Goal: Find specific page/section: Find specific page/section

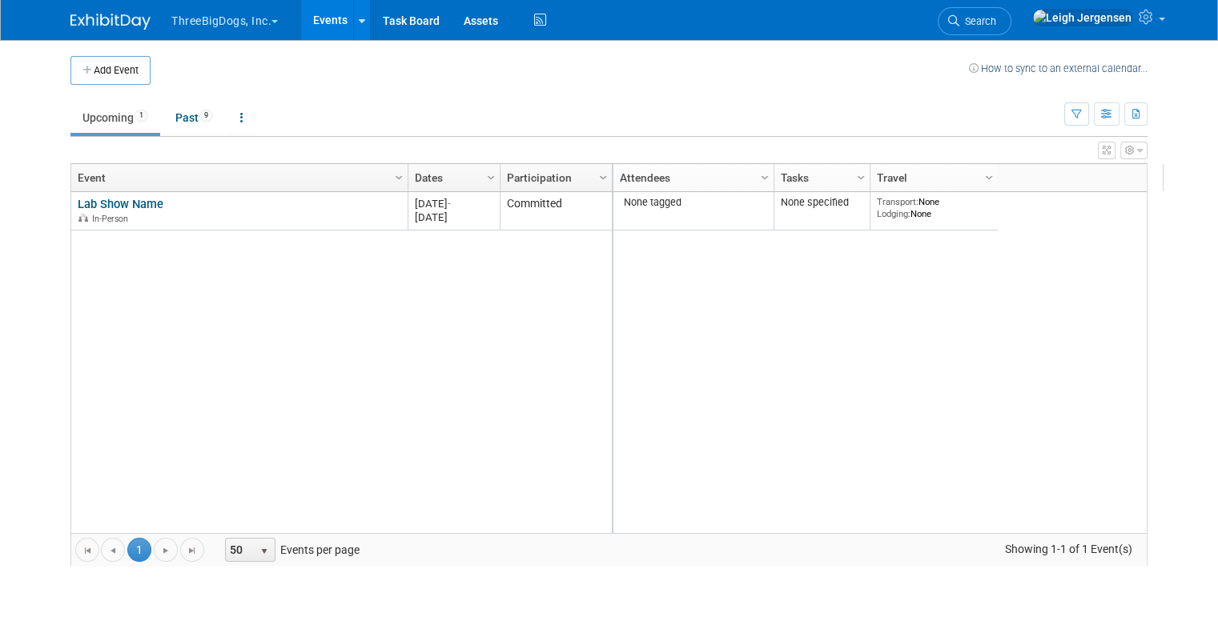
click at [176, 27] on button "ThreeBigDogs, Inc." at bounding box center [234, 17] width 128 height 35
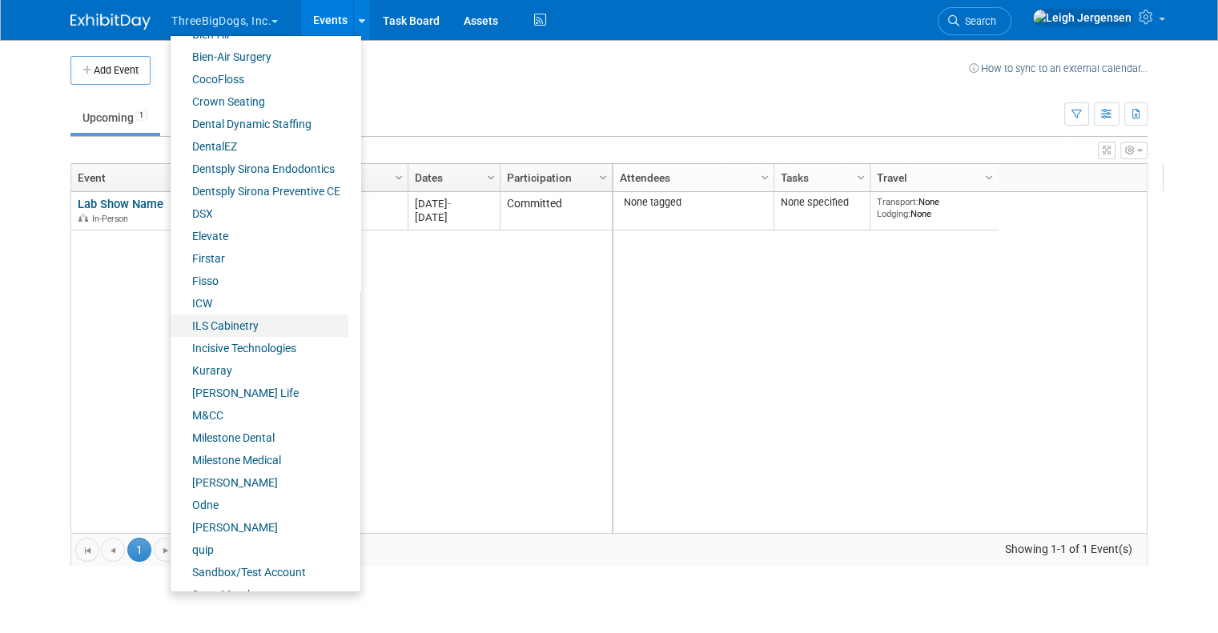
scroll to position [218, 0]
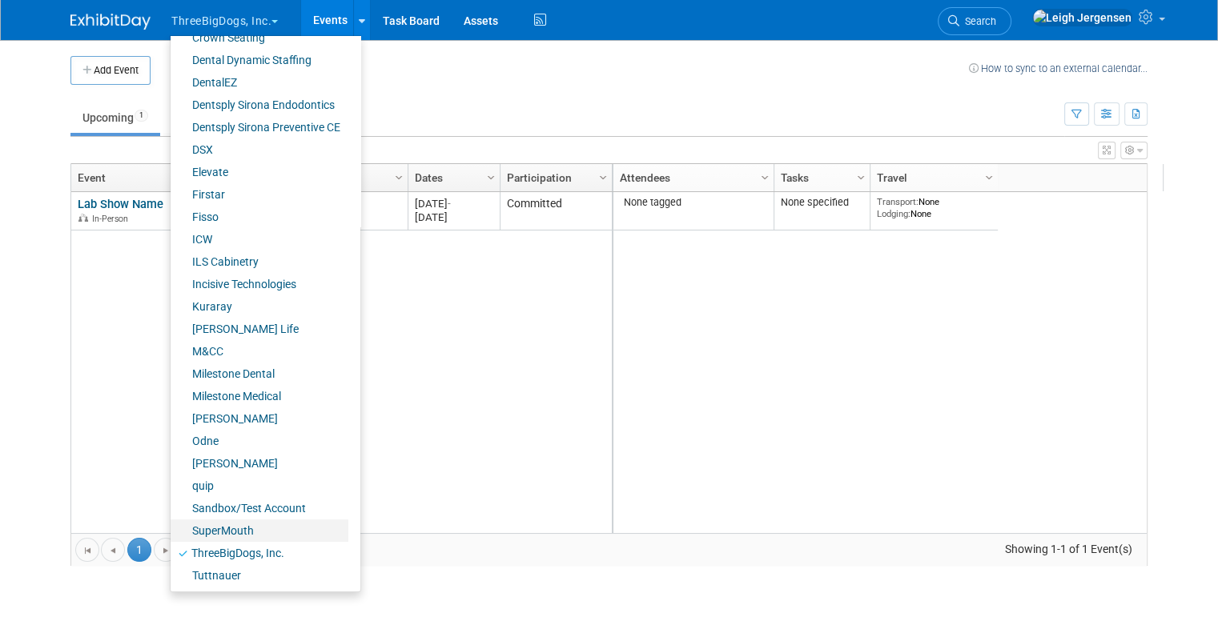
click at [227, 534] on link "SuperMouth" at bounding box center [260, 531] width 178 height 22
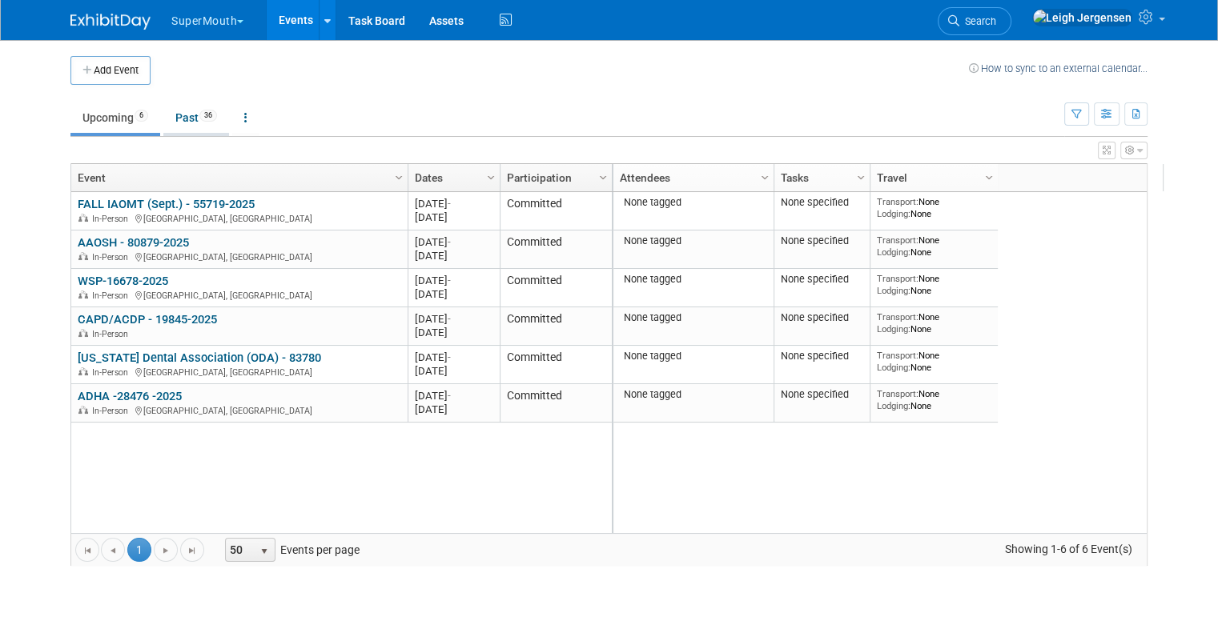
click at [171, 113] on link "Past 36" at bounding box center [196, 117] width 66 height 30
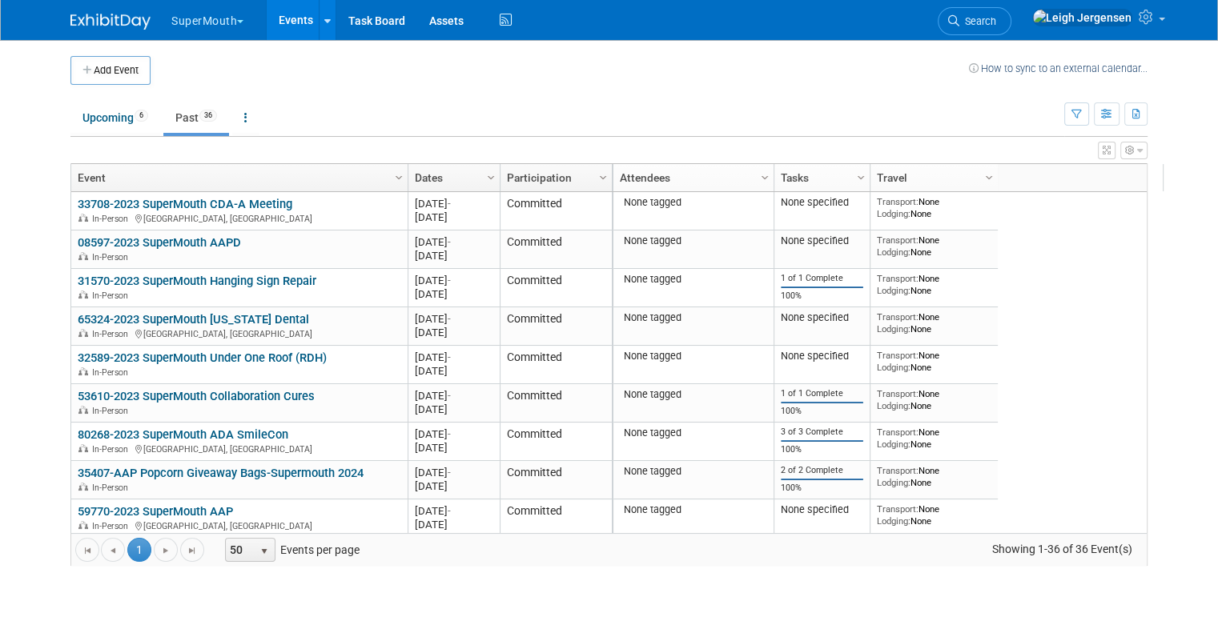
click at [448, 188] on link "Dates" at bounding box center [452, 177] width 74 height 27
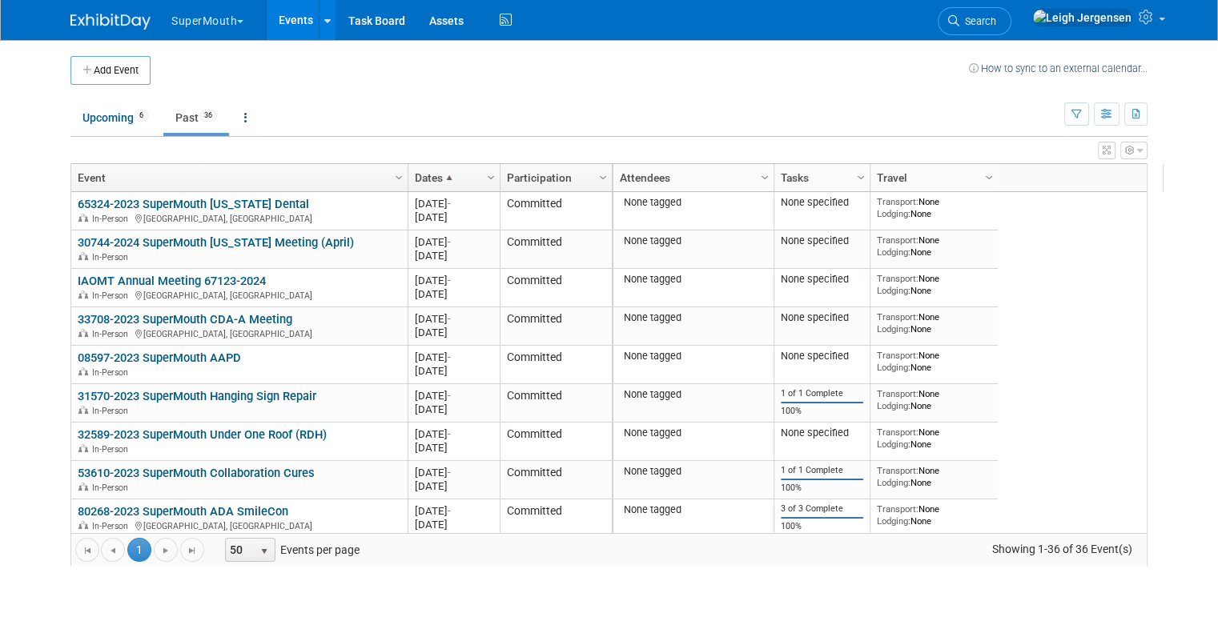
click at [452, 179] on link "Dates" at bounding box center [452, 177] width 74 height 27
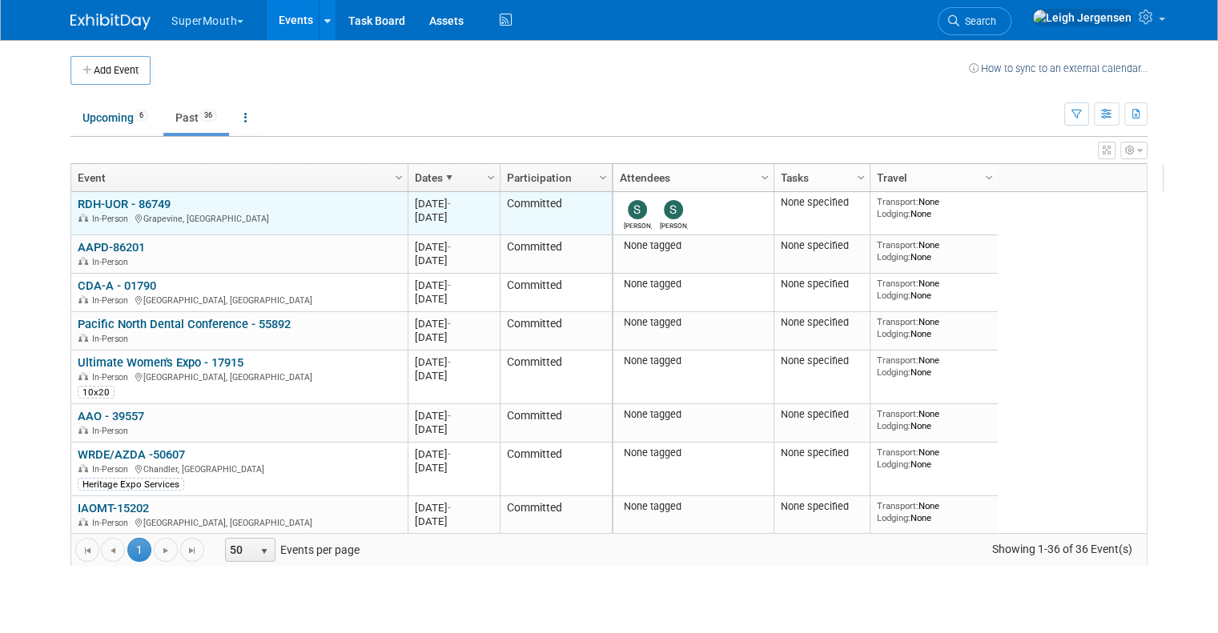
click at [286, 213] on div "In-Person Grapevine, TX" at bounding box center [239, 218] width 323 height 14
click at [275, 220] on div "In-Person Grapevine, TX" at bounding box center [239, 218] width 323 height 14
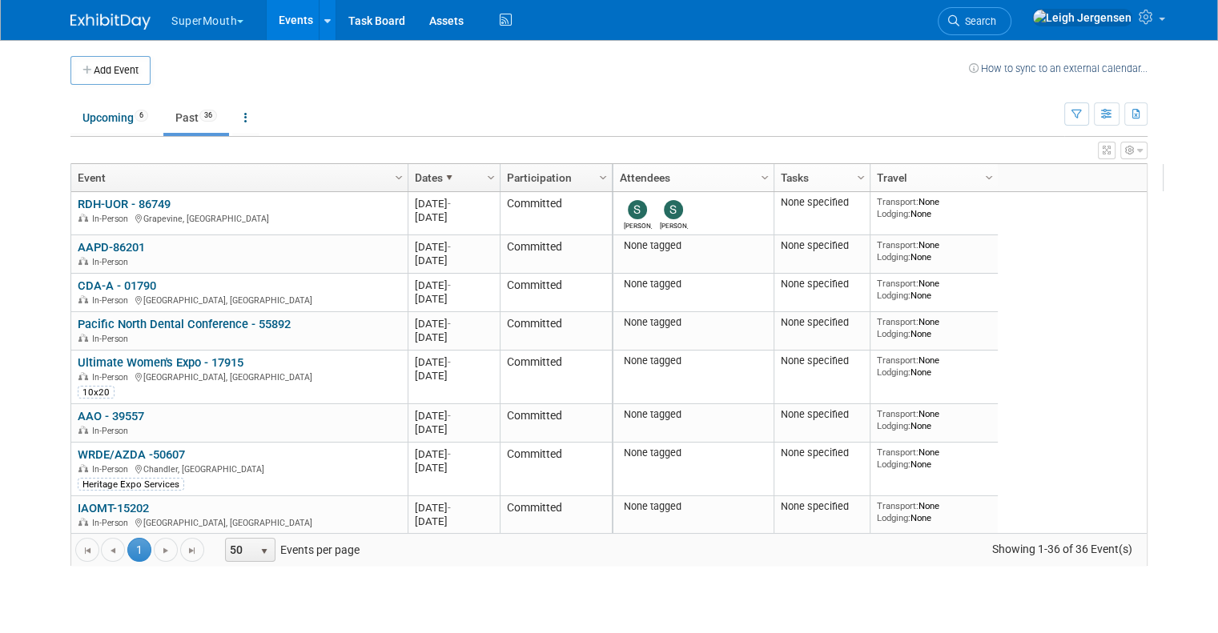
click at [142, 187] on link "Event" at bounding box center [237, 177] width 319 height 27
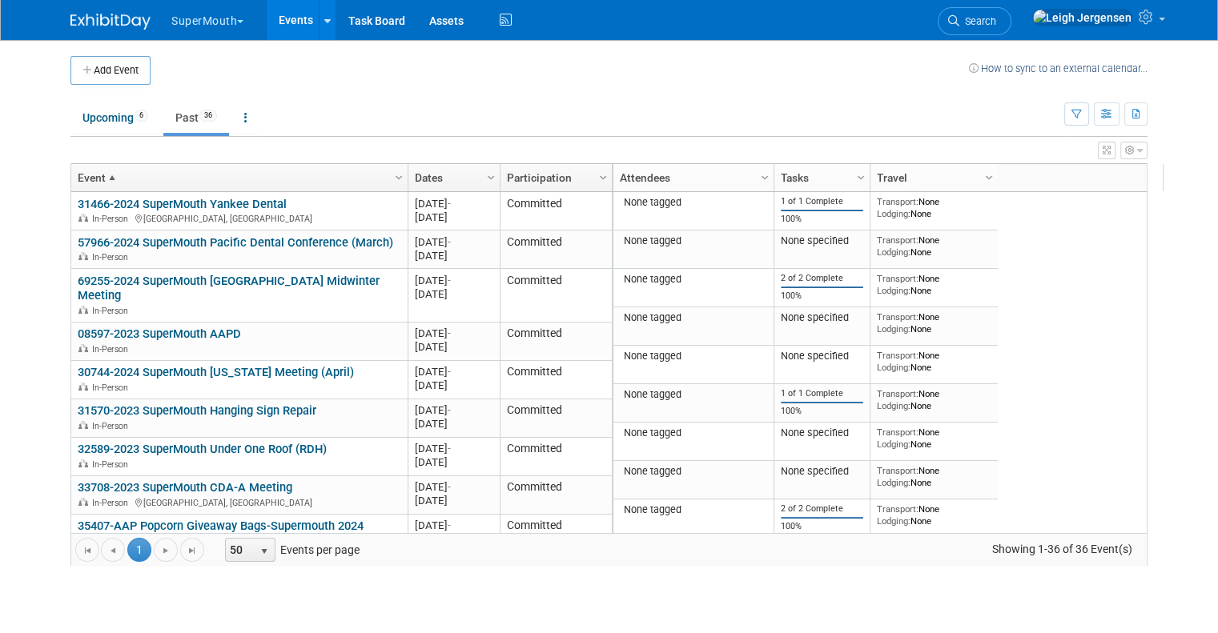
click at [461, 175] on link "Dates" at bounding box center [452, 177] width 74 height 27
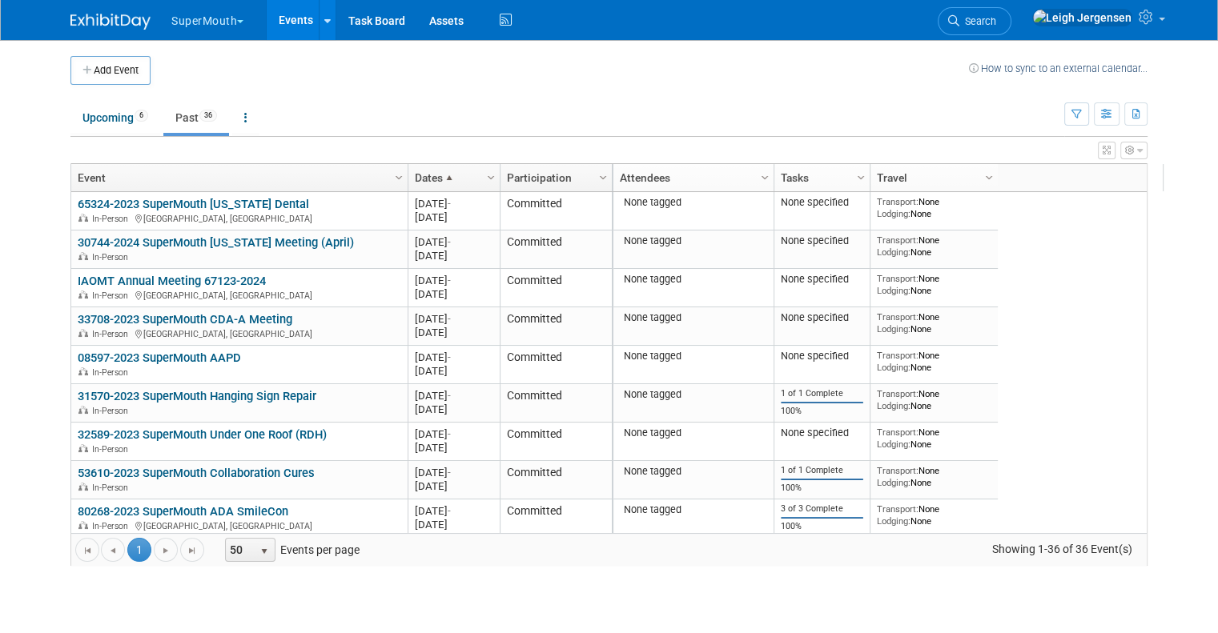
click at [461, 175] on link "Dates" at bounding box center [452, 177] width 74 height 27
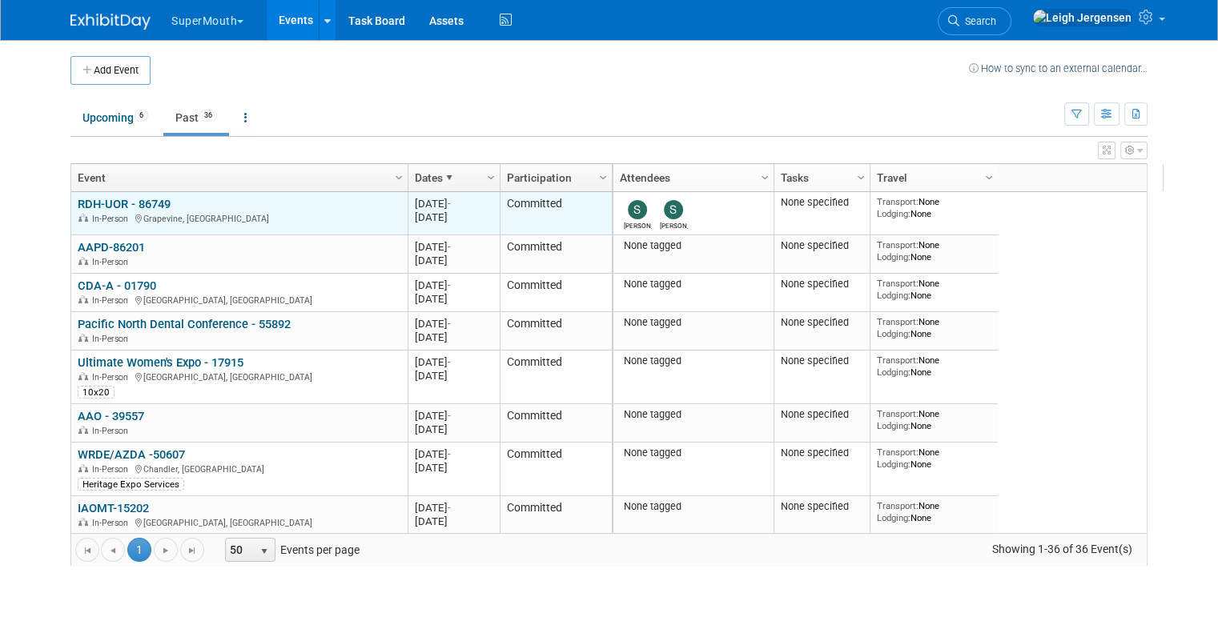
click at [165, 215] on div "In-Person Grapevine, TX" at bounding box center [239, 218] width 323 height 14
click at [132, 208] on link "RDH-UOR - 86749" at bounding box center [124, 204] width 93 height 14
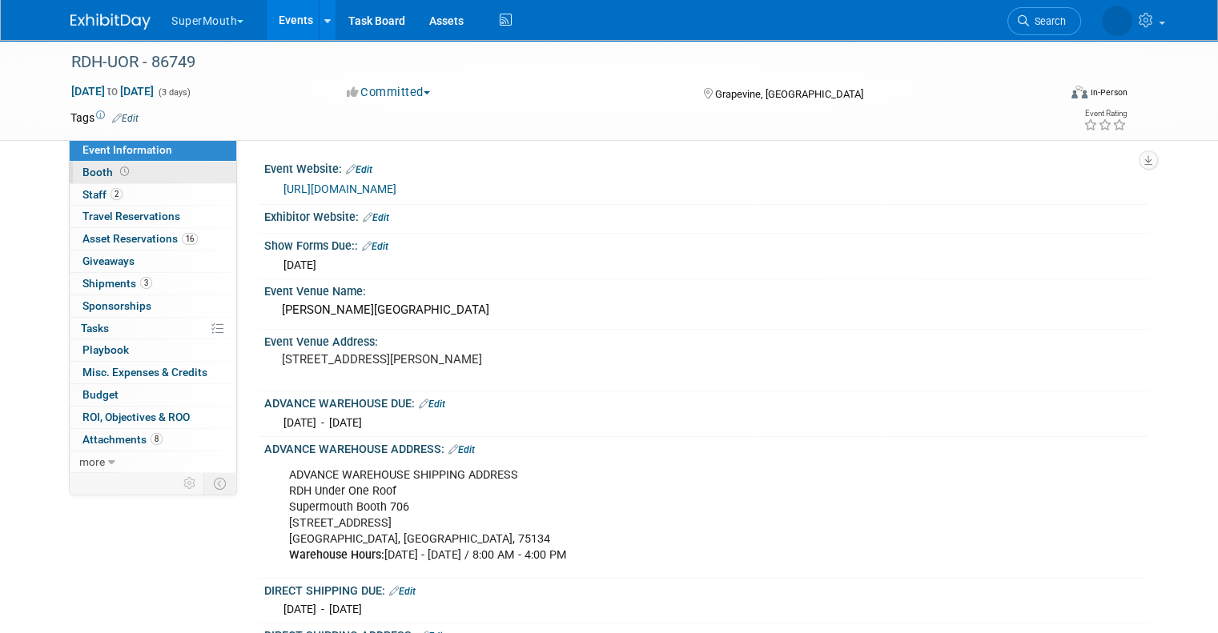
click at [133, 166] on link "Booth" at bounding box center [153, 173] width 167 height 22
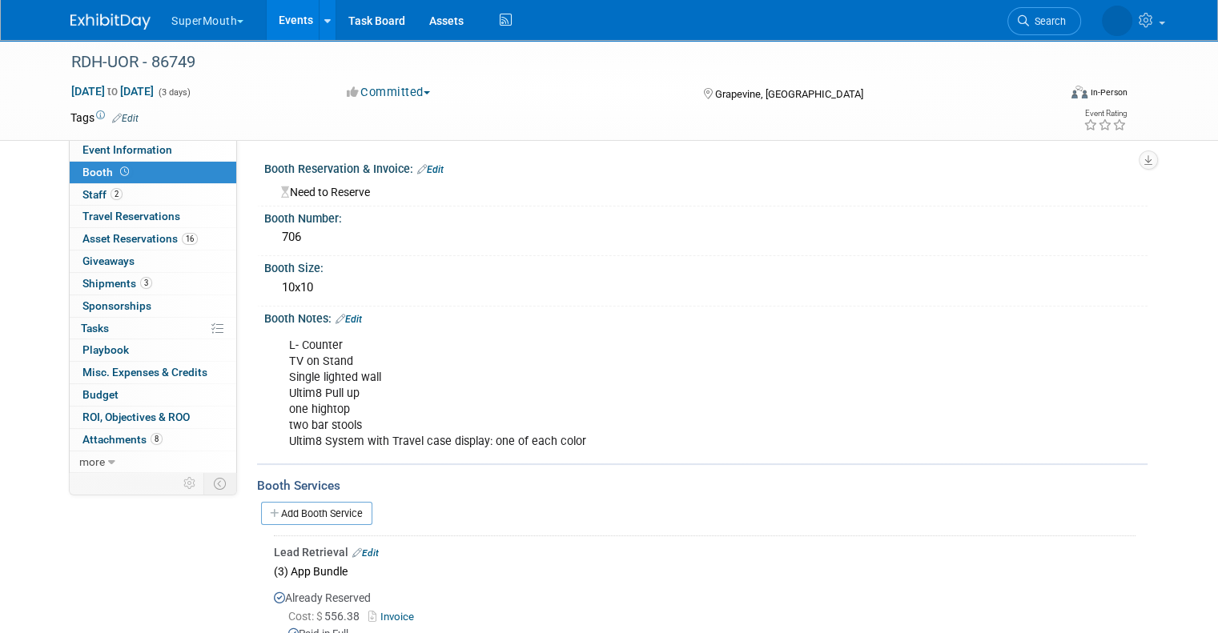
click at [298, 31] on link "Events" at bounding box center [296, 20] width 58 height 40
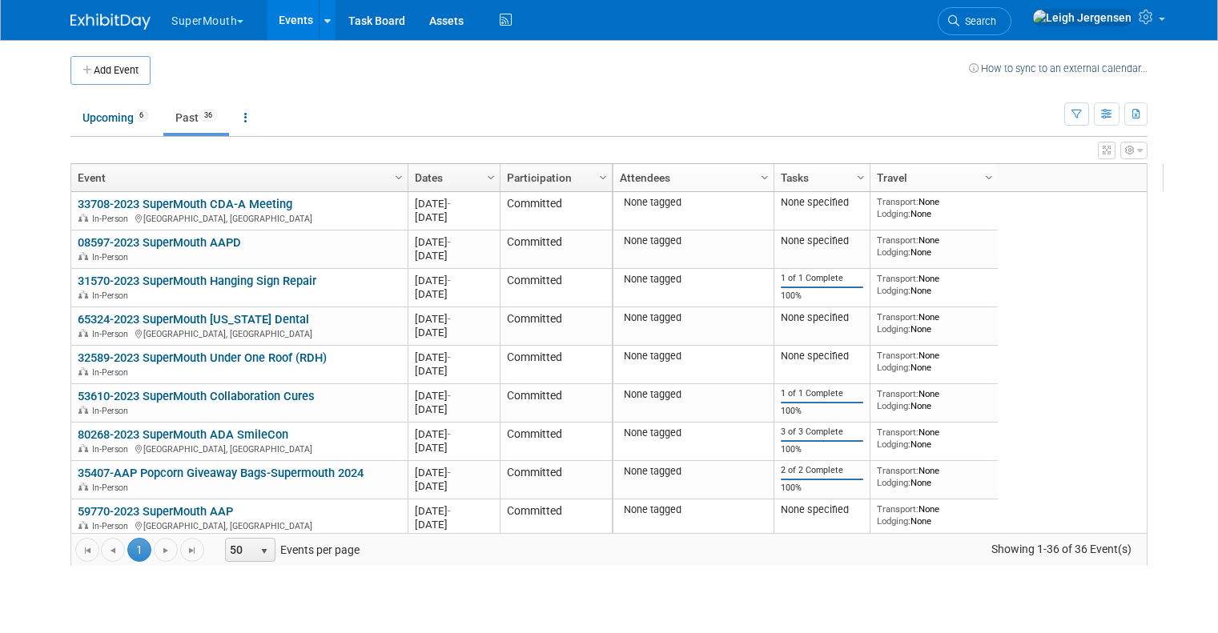
click at [231, 25] on button "SuperMouth" at bounding box center [217, 17] width 94 height 35
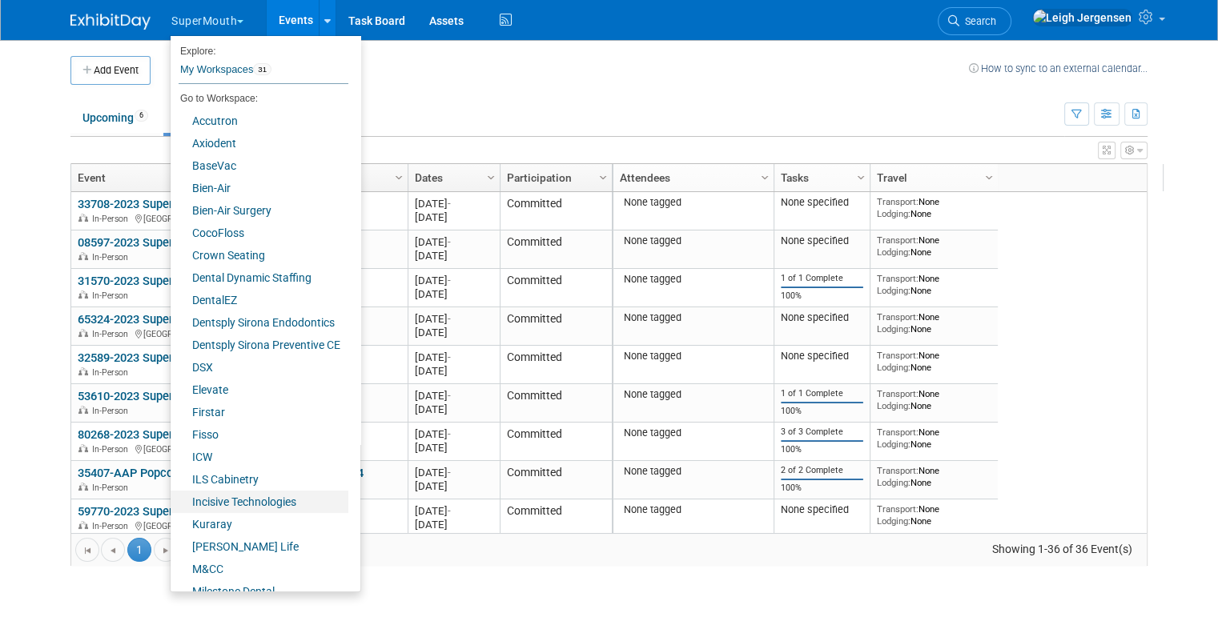
click at [215, 491] on link "Incisive Technologies" at bounding box center [260, 502] width 178 height 22
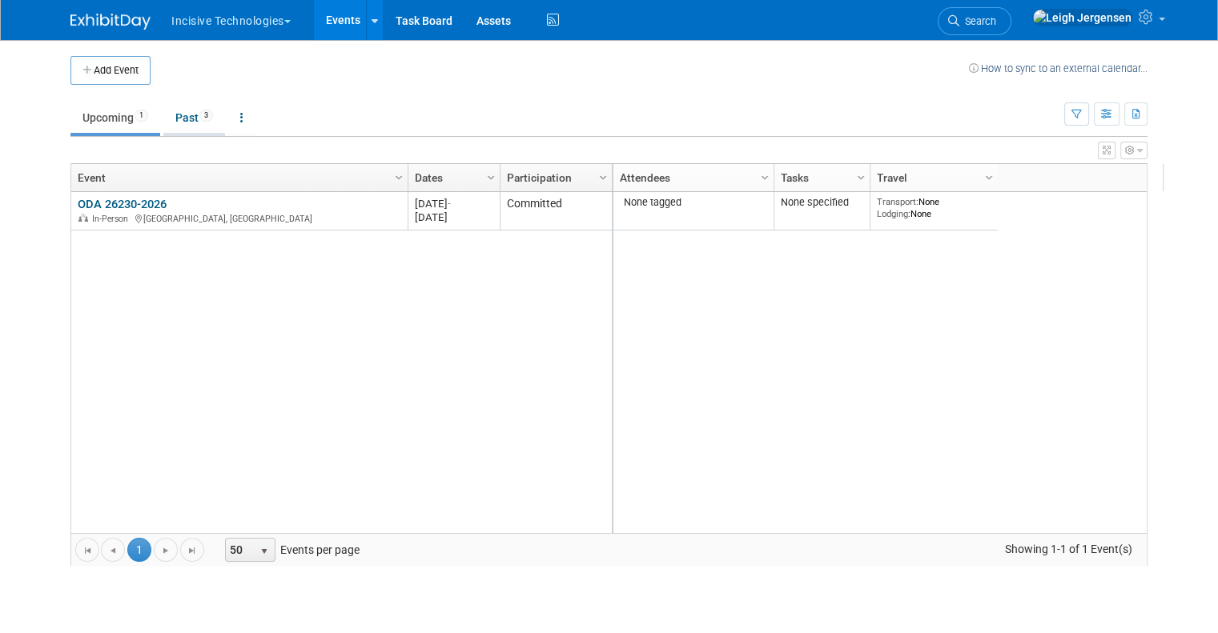
click at [173, 121] on link "Past 3" at bounding box center [194, 117] width 62 height 30
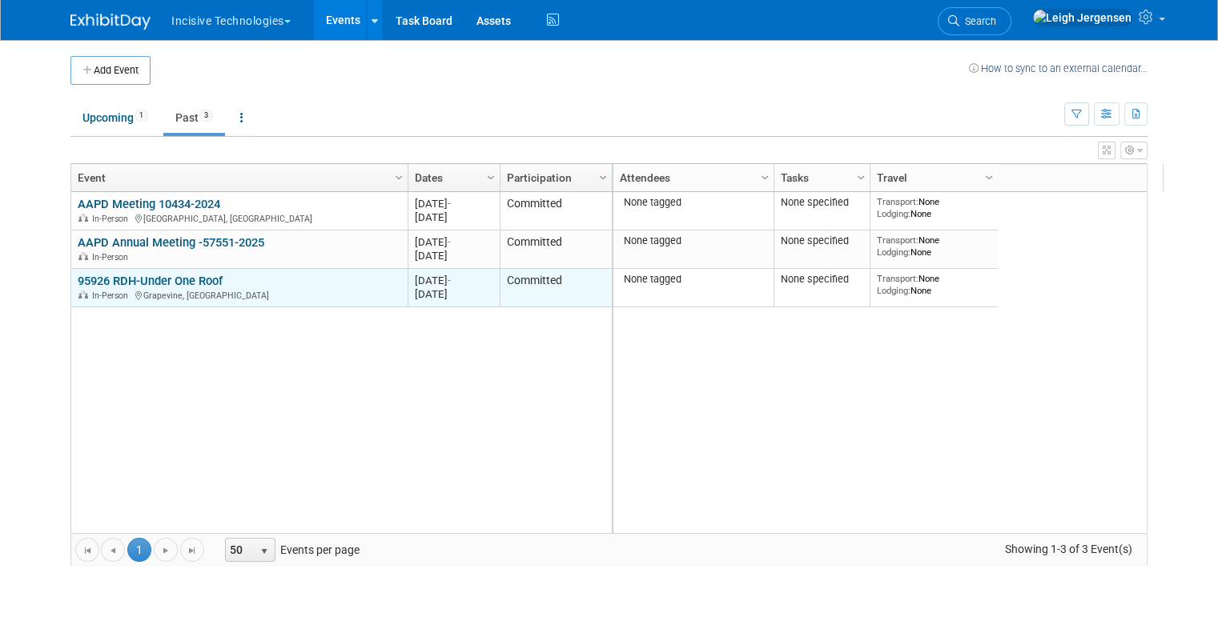
click at [138, 277] on link "95926 RDH-Under One Roof" at bounding box center [150, 281] width 145 height 14
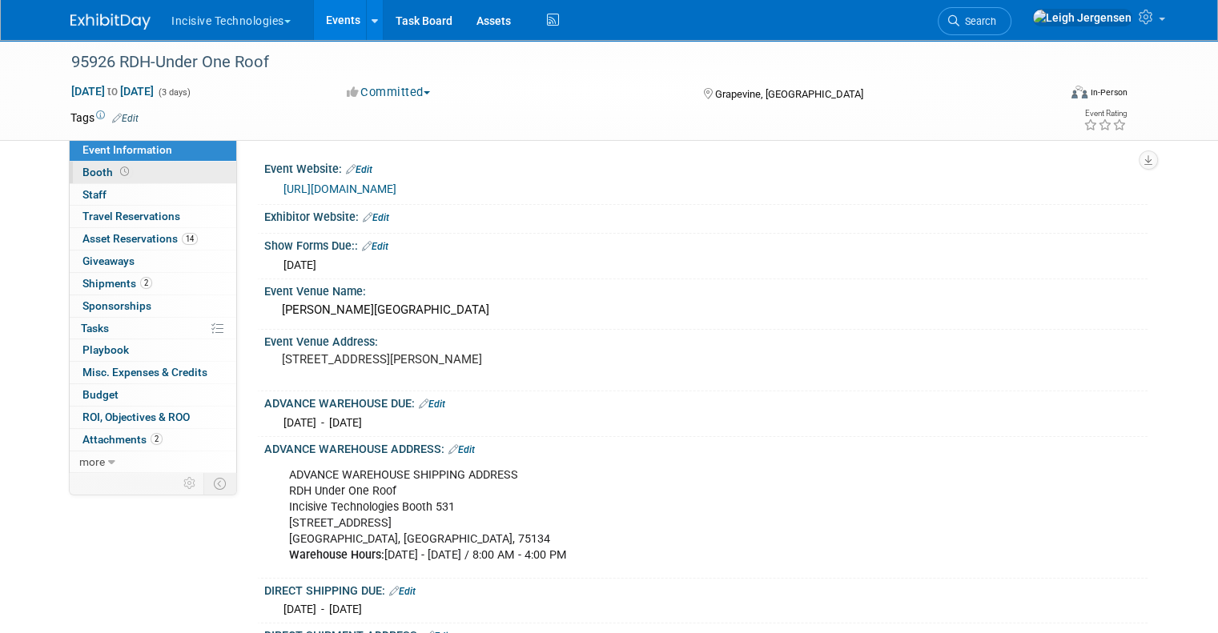
click at [86, 182] on link "Booth" at bounding box center [153, 173] width 167 height 22
